Goal: Check status: Check status

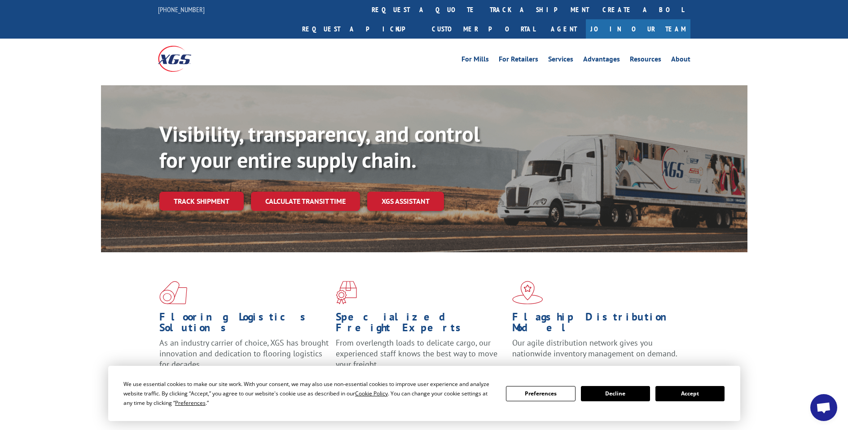
click at [675, 398] on button "Accept" at bounding box center [690, 393] width 69 height 15
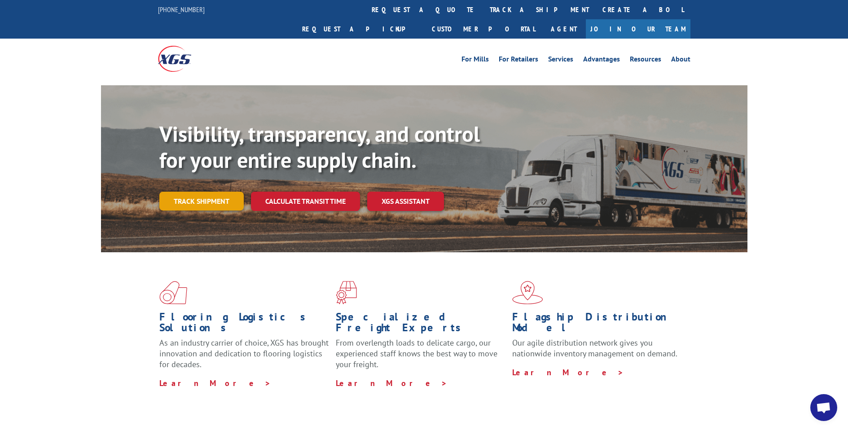
click at [198, 192] on link "Track shipment" at bounding box center [201, 201] width 84 height 19
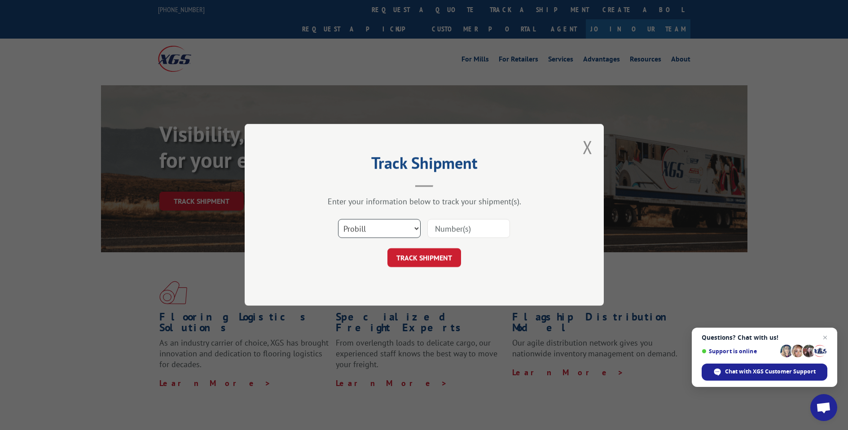
click at [385, 227] on select "Select category... Probill BOL PO" at bounding box center [379, 229] width 83 height 19
select select "bol"
click at [338, 220] on select "Select category... Probill BOL PO" at bounding box center [379, 229] width 83 height 19
click at [450, 226] on input at bounding box center [469, 229] width 83 height 19
paste input "17323501"
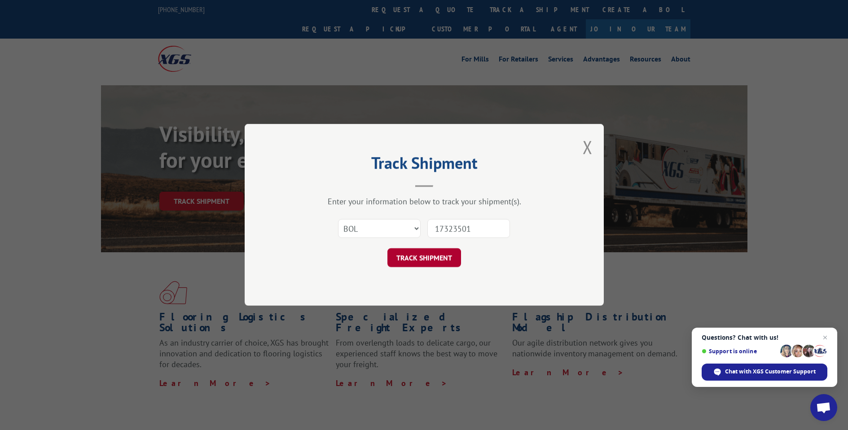
type input "17323501"
click at [426, 256] on button "TRACK SHIPMENT" at bounding box center [425, 258] width 74 height 19
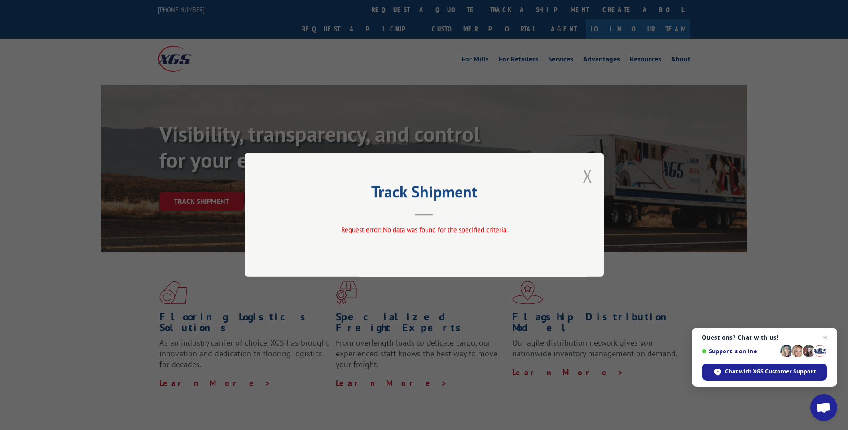
click at [589, 177] on button "Close modal" at bounding box center [588, 176] width 10 height 24
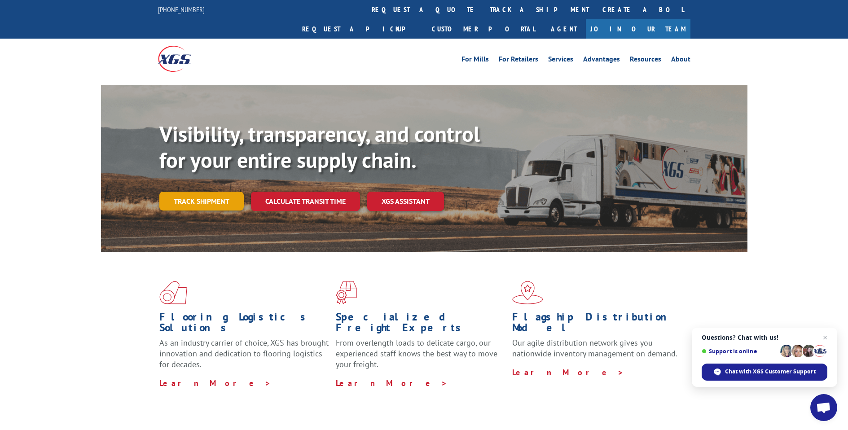
click at [201, 192] on link "Track shipment" at bounding box center [201, 201] width 84 height 19
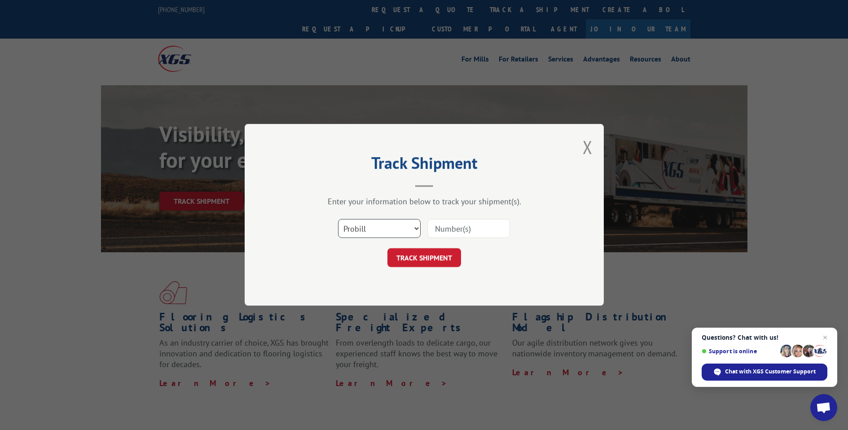
click at [366, 227] on select "Select category... Probill BOL PO" at bounding box center [379, 229] width 83 height 19
select select "po"
click at [338, 220] on select "Select category... Probill BOL PO" at bounding box center [379, 229] width 83 height 19
click at [439, 231] on input at bounding box center [469, 229] width 83 height 19
paste input "75507628"
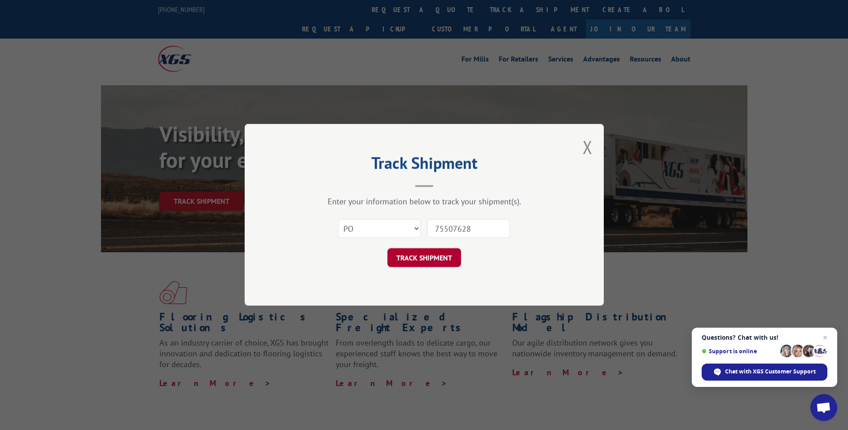
type input "75507628"
click at [423, 262] on button "TRACK SHIPMENT" at bounding box center [425, 258] width 74 height 19
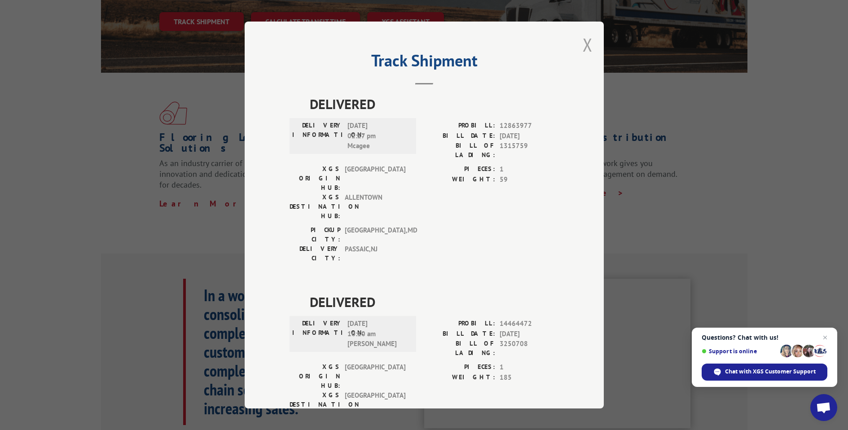
click at [583, 49] on button "Close modal" at bounding box center [588, 45] width 10 height 24
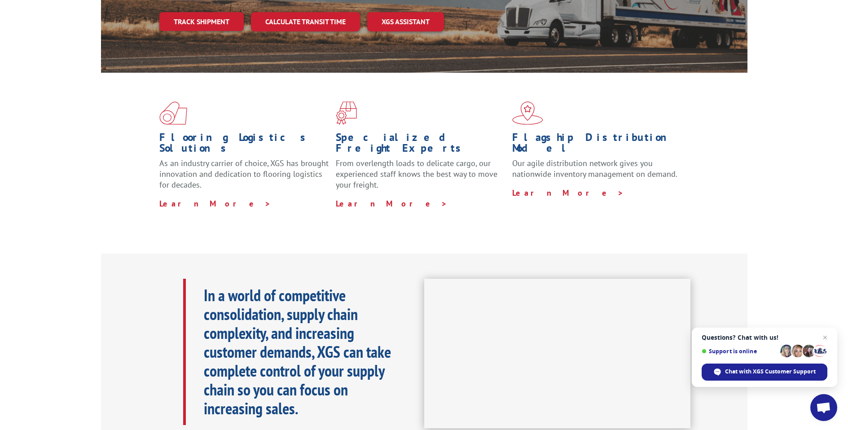
scroll to position [172, 0]
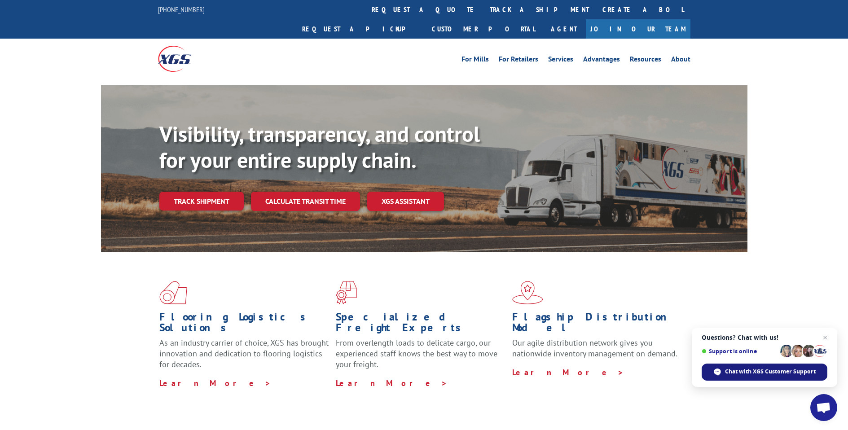
click at [769, 375] on span "Chat with XGS Customer Support" at bounding box center [770, 372] width 91 height 8
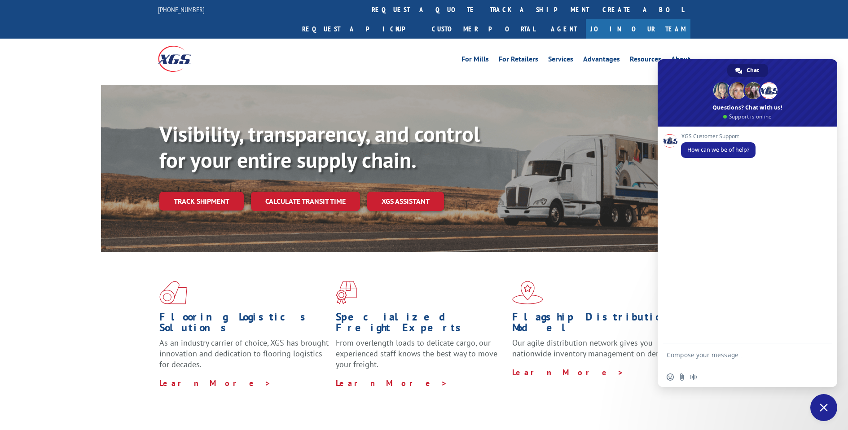
click at [711, 355] on textarea "Compose your message..." at bounding box center [738, 359] width 142 height 16
type textarea "Hello I'm looking for update on a shipment to confirm it's out for delivery tod…"
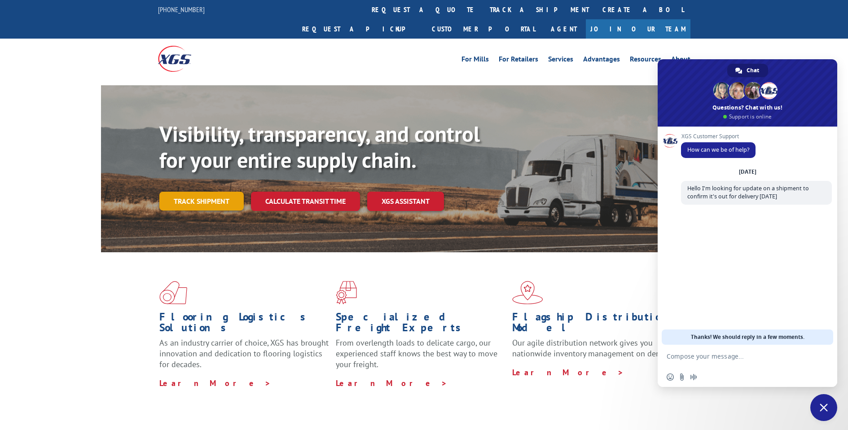
click at [210, 192] on link "Track shipment" at bounding box center [201, 201] width 84 height 19
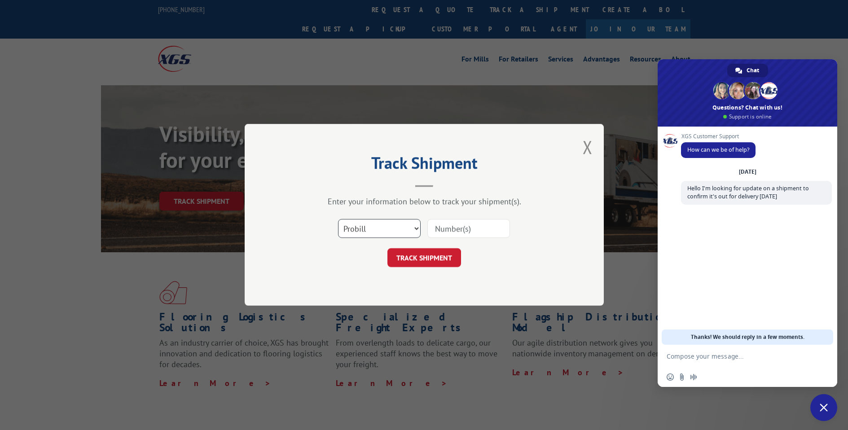
click at [371, 231] on select "Select category... Probill BOL PO" at bounding box center [379, 229] width 83 height 19
select select "po"
click at [338, 220] on select "Select category... Probill BOL PO" at bounding box center [379, 229] width 83 height 19
click at [437, 227] on input at bounding box center [469, 229] width 83 height 19
paste input "75507628"
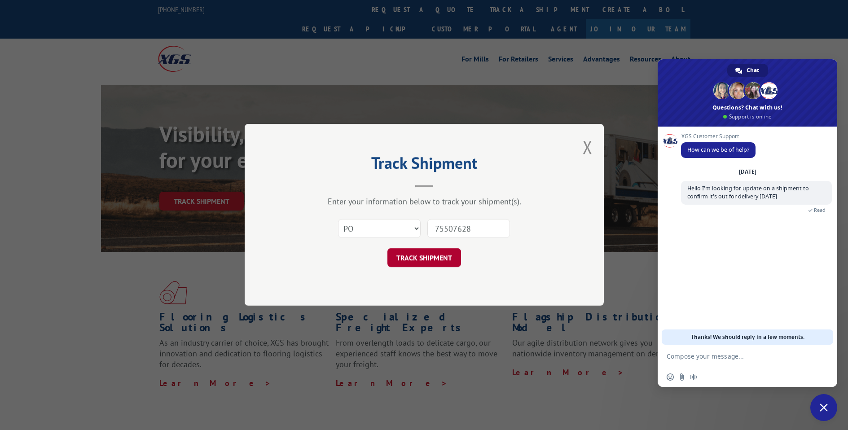
type input "75507628"
click at [428, 263] on button "TRACK SHIPMENT" at bounding box center [425, 258] width 74 height 19
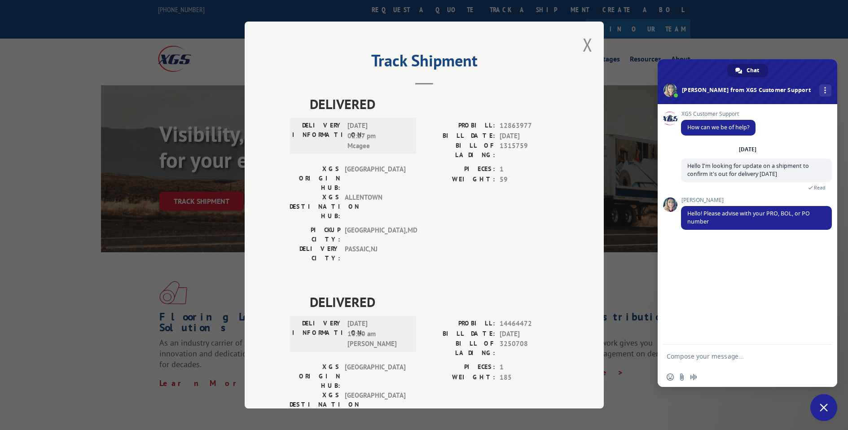
click at [683, 353] on textarea "Compose your message..." at bounding box center [738, 357] width 142 height 8
paste textarea "75507628"
type textarea "Hello. po 75507628"
click at [820, 353] on span "Send" at bounding box center [822, 356] width 7 height 7
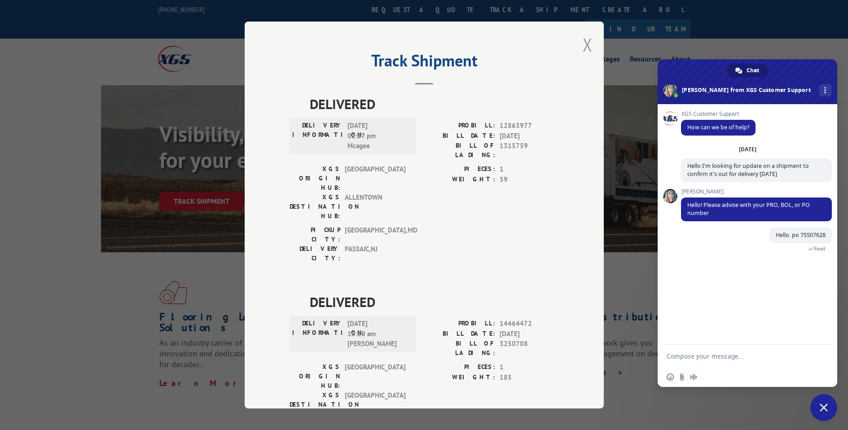
click at [587, 42] on button "Close modal" at bounding box center [588, 45] width 10 height 24
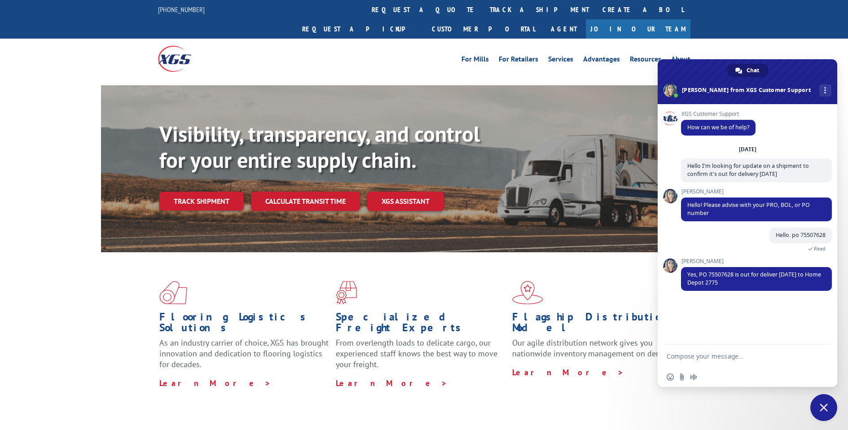
click at [697, 355] on textarea "Compose your message..." at bounding box center [738, 357] width 142 height 8
type textarea "Perfect, thank you so much!"
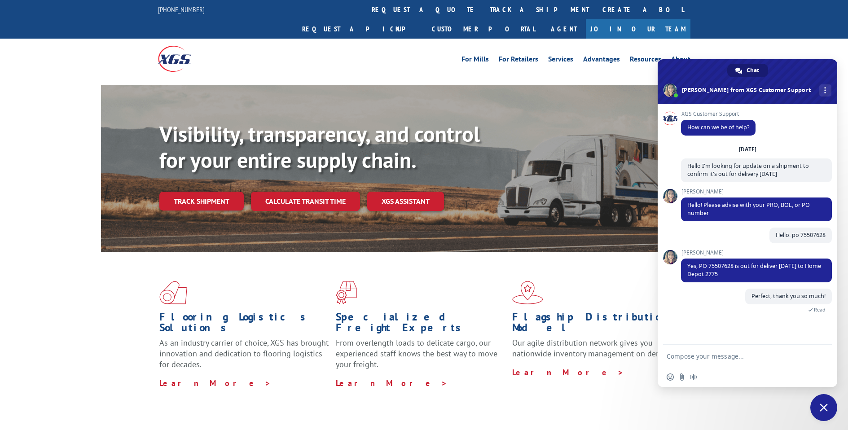
click at [817, 410] on span "Close chat" at bounding box center [824, 407] width 27 height 27
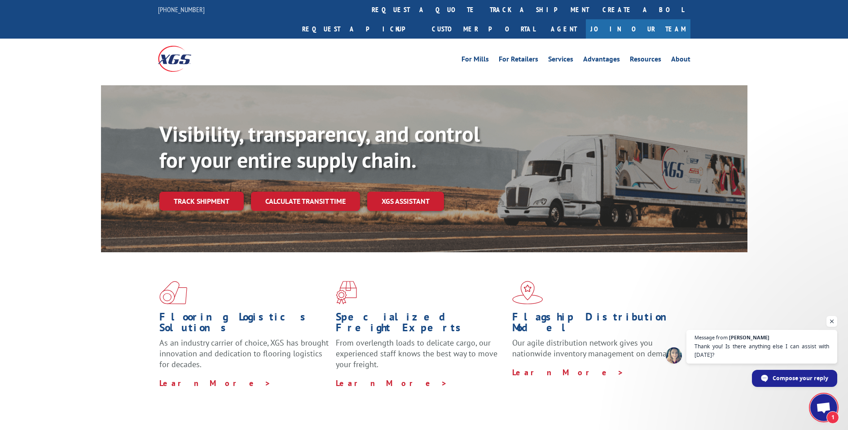
scroll to position [18, 0]
click at [729, 344] on span "Thank you! Is there anything else I can assist with today?" at bounding box center [762, 351] width 137 height 18
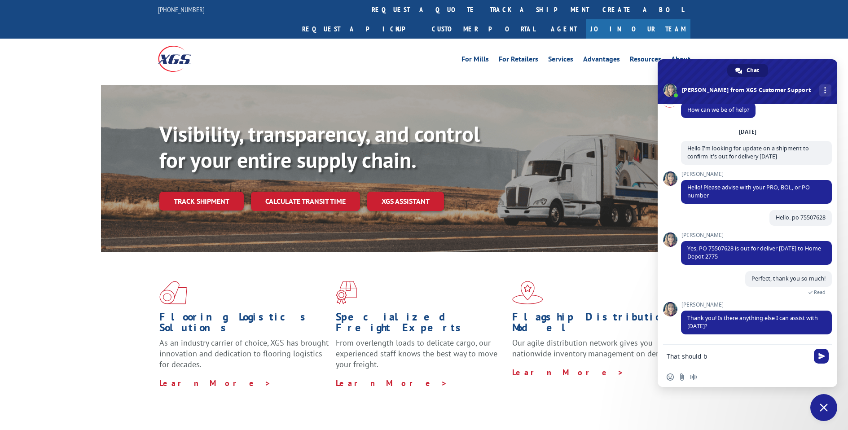
scroll to position [35, 0]
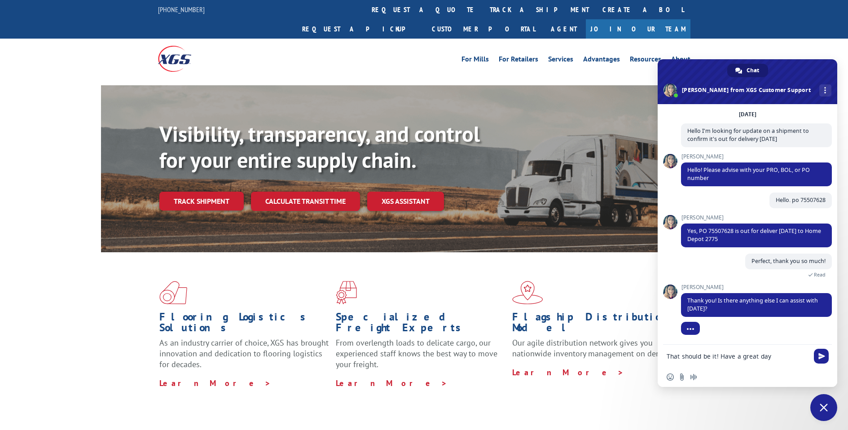
type textarea "That should be it! Have a great day1"
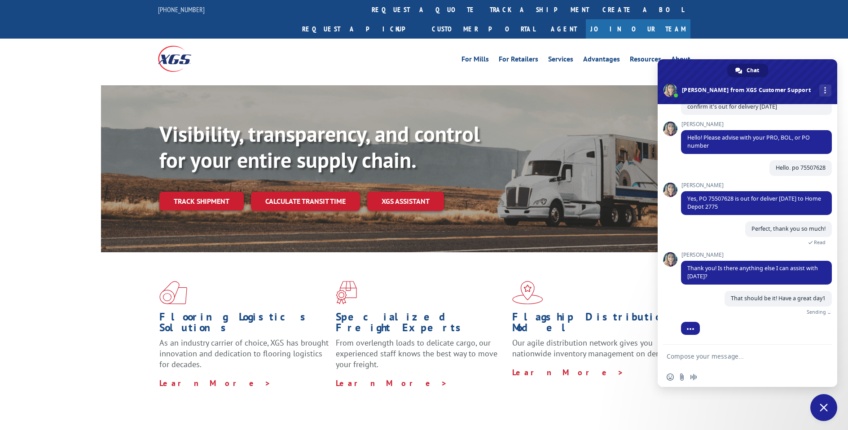
scroll to position [57, 0]
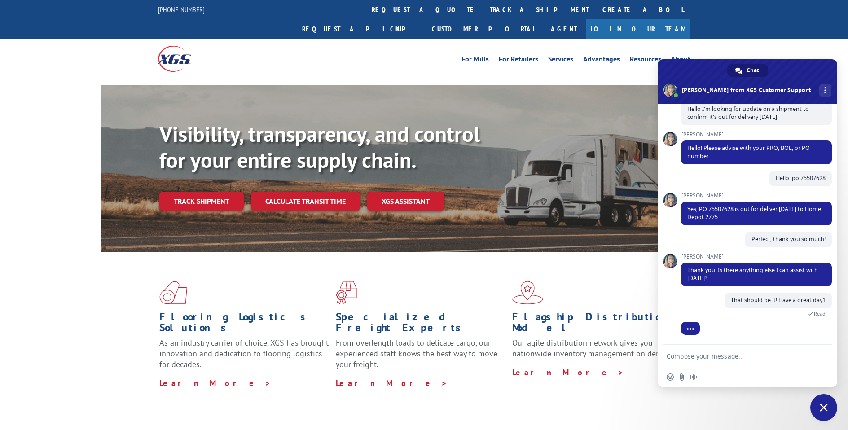
type textarea "!"
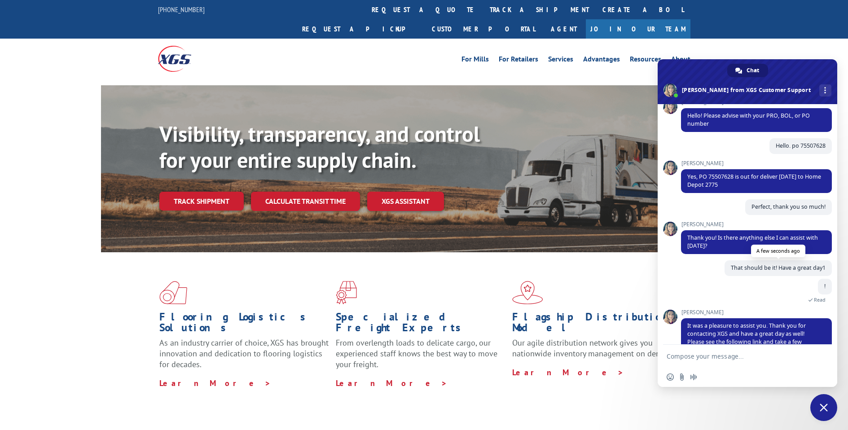
scroll to position [121, 0]
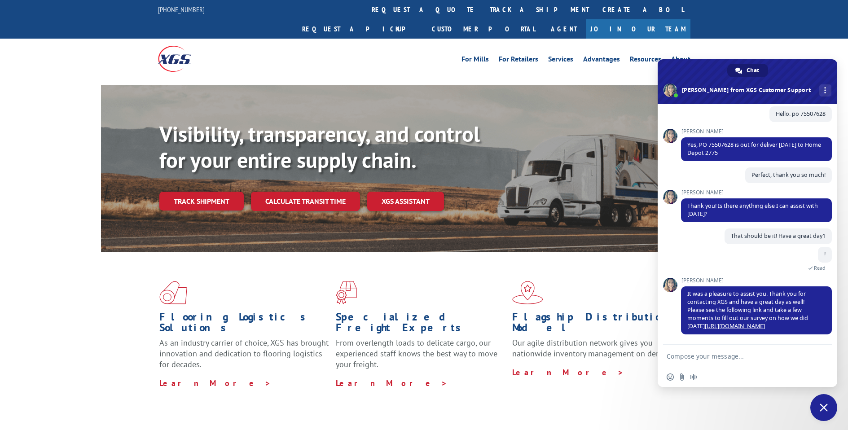
click at [821, 400] on span "Close chat" at bounding box center [824, 407] width 27 height 27
